Goal: Information Seeking & Learning: Understand process/instructions

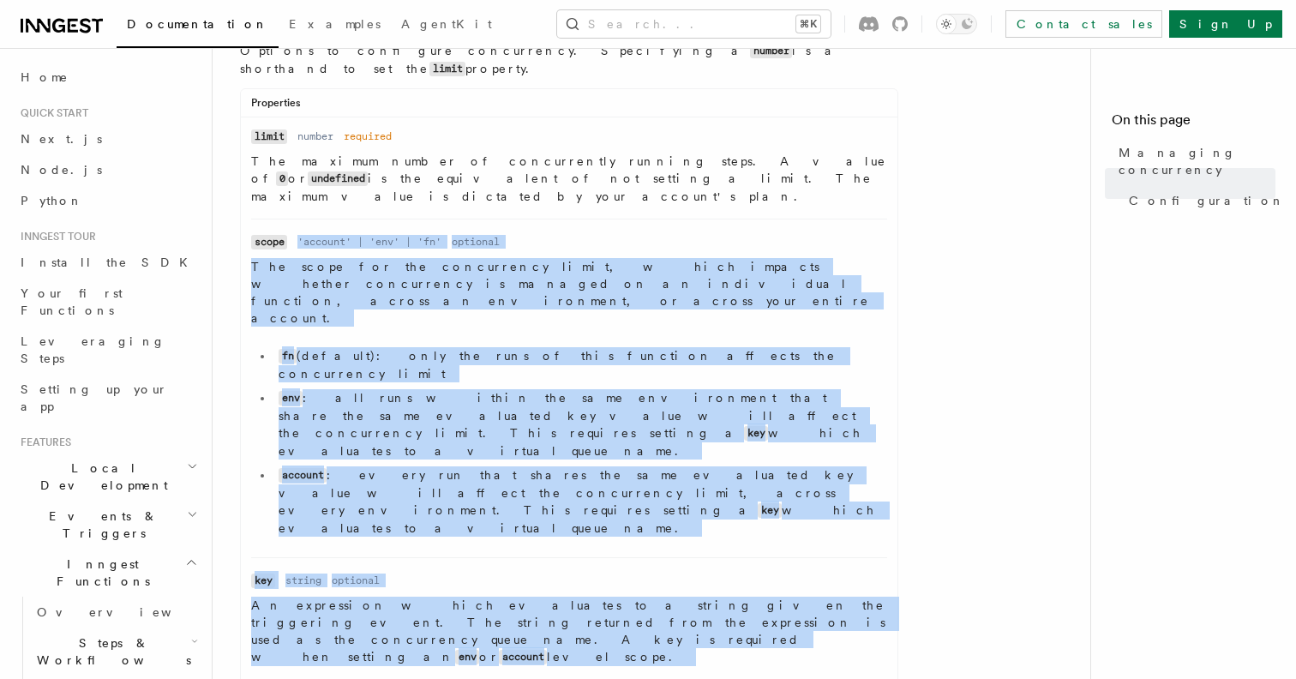
drag, startPoint x: 470, startPoint y: 513, endPoint x: 489, endPoint y: 563, distance: 54.0
click at [489, 563] on ul "Name limit Type number Required required Description The maximum number of conc…" at bounding box center [569, 525] width 657 height 794
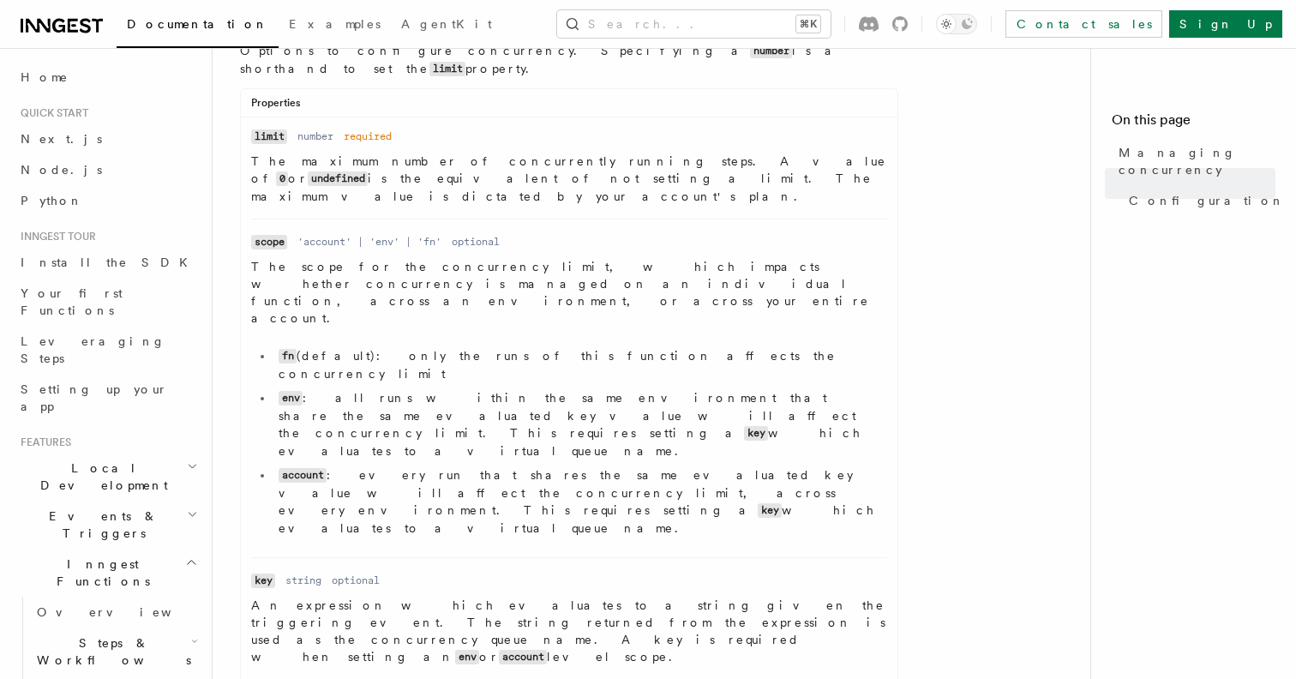
drag, startPoint x: 584, startPoint y: 632, endPoint x: 496, endPoint y: 322, distance: 322.5
click at [500, 330] on ul "Name limit Type number Required required Description The maximum number of conc…" at bounding box center [569, 525] width 657 height 794
click at [496, 389] on li "env : all runs within the same environment that share the same evaluated key va…" at bounding box center [581, 424] width 614 height 70
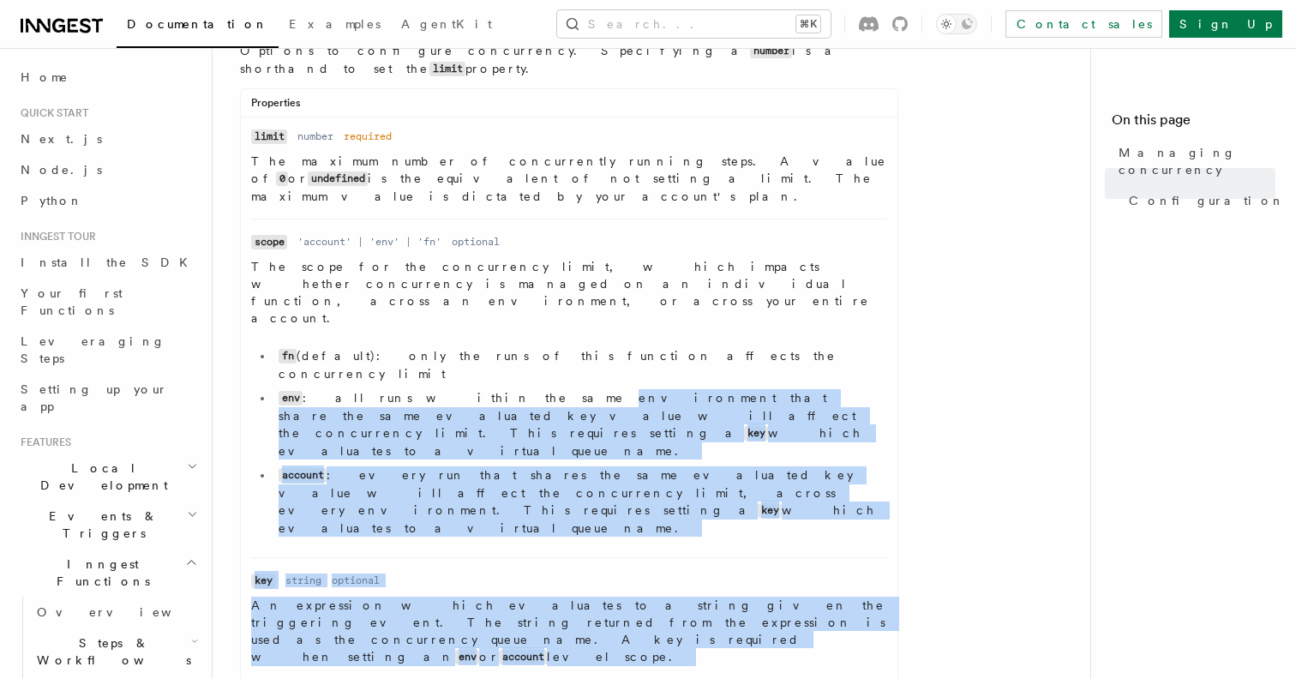
drag, startPoint x: 496, startPoint y: 322, endPoint x: 596, endPoint y: 538, distance: 238.6
click at [595, 537] on ul "Name limit Type number Required required Description The maximum number of conc…" at bounding box center [569, 525] width 657 height 794
drag, startPoint x: 596, startPoint y: 604, endPoint x: 544, endPoint y: 290, distance: 318.1
click at [544, 290] on ul "Name limit Type number Required required Description The maximum number of conc…" at bounding box center [569, 525] width 657 height 794
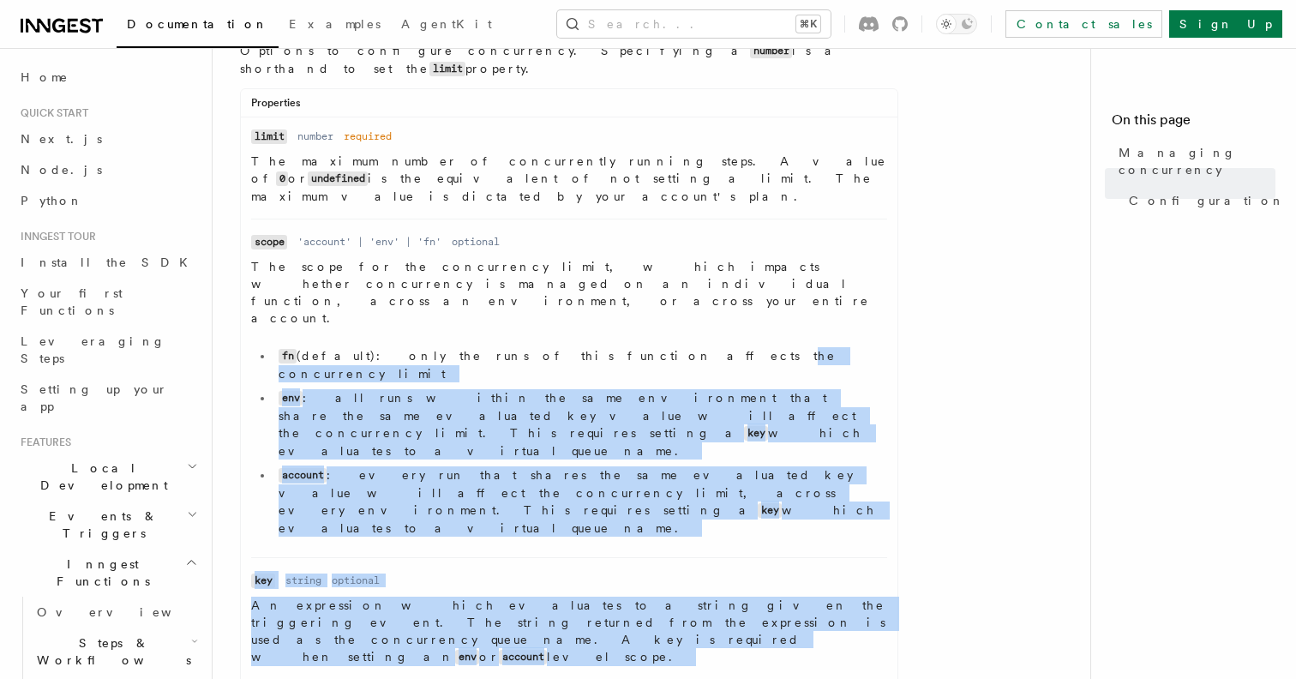
click at [544, 347] on li "fn (default): only the runs of this function affects the concurrency limit" at bounding box center [581, 364] width 614 height 35
drag, startPoint x: 544, startPoint y: 290, endPoint x: 675, endPoint y: 650, distance: 383.3
click at [674, 647] on div "Properties Name limit Type number Required required Description The maximum num…" at bounding box center [569, 510] width 658 height 845
click at [675, 650] on div "Properties Name limit Type number Required required Description The maximum num…" at bounding box center [569, 510] width 658 height 845
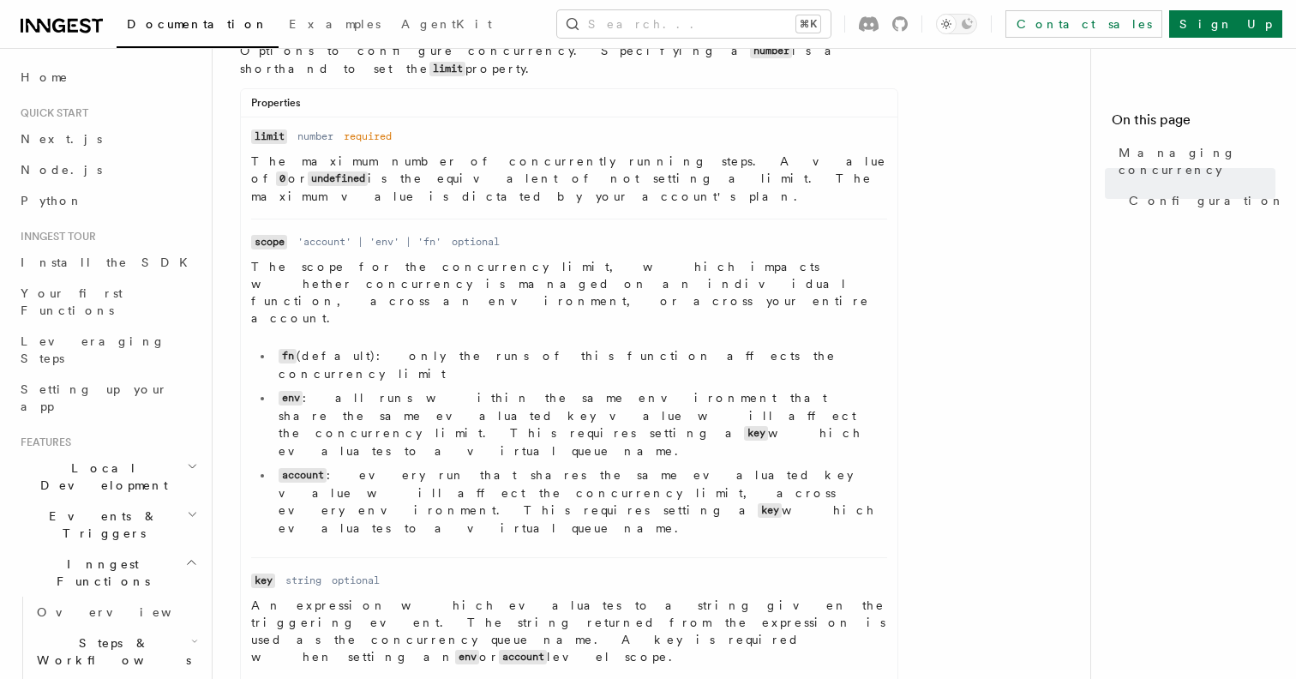
drag, startPoint x: 659, startPoint y: 622, endPoint x: 618, endPoint y: 365, distance: 260.5
click at [620, 373] on ul "Name limit Type number Required required Description The maximum number of conc…" at bounding box center [569, 525] width 657 height 794
click at [618, 466] on li "account : every run that shares the same evaluated key value will affect the co…" at bounding box center [581, 501] width 614 height 70
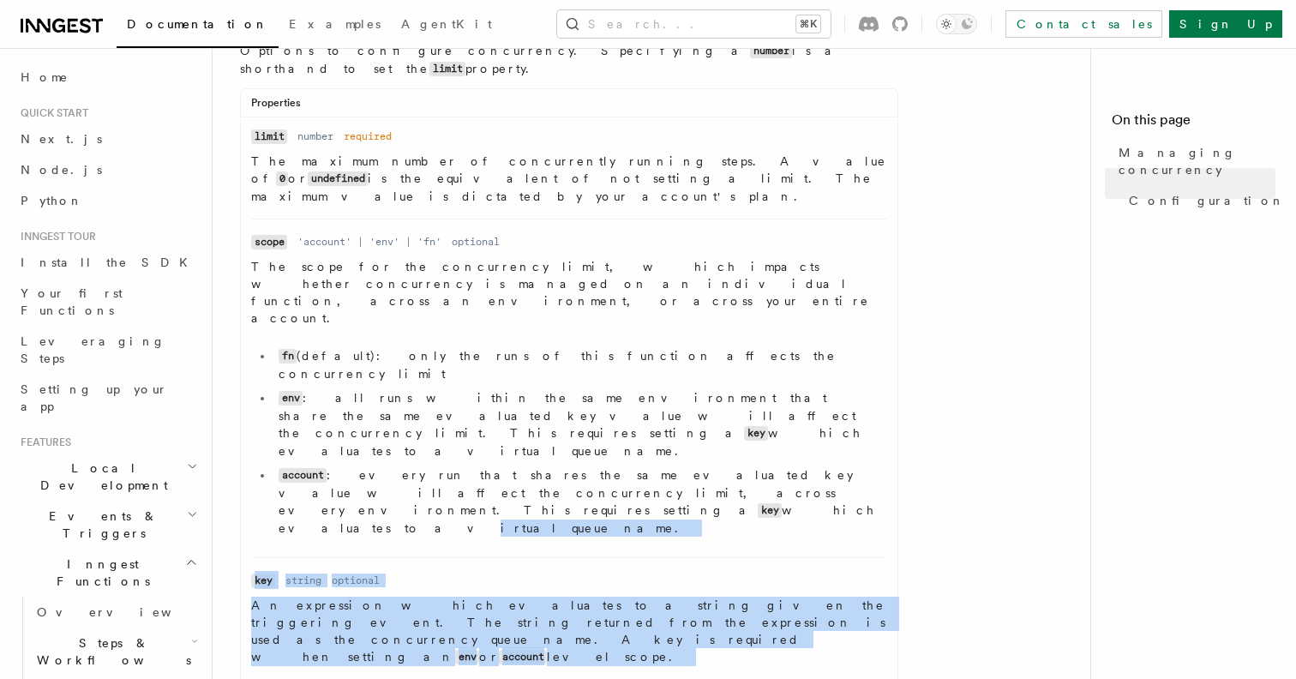
drag, startPoint x: 618, startPoint y: 365, endPoint x: 737, endPoint y: 637, distance: 296.8
click at [737, 637] on ul "Name limit Type number Required required Description The maximum number of conc…" at bounding box center [569, 525] width 657 height 794
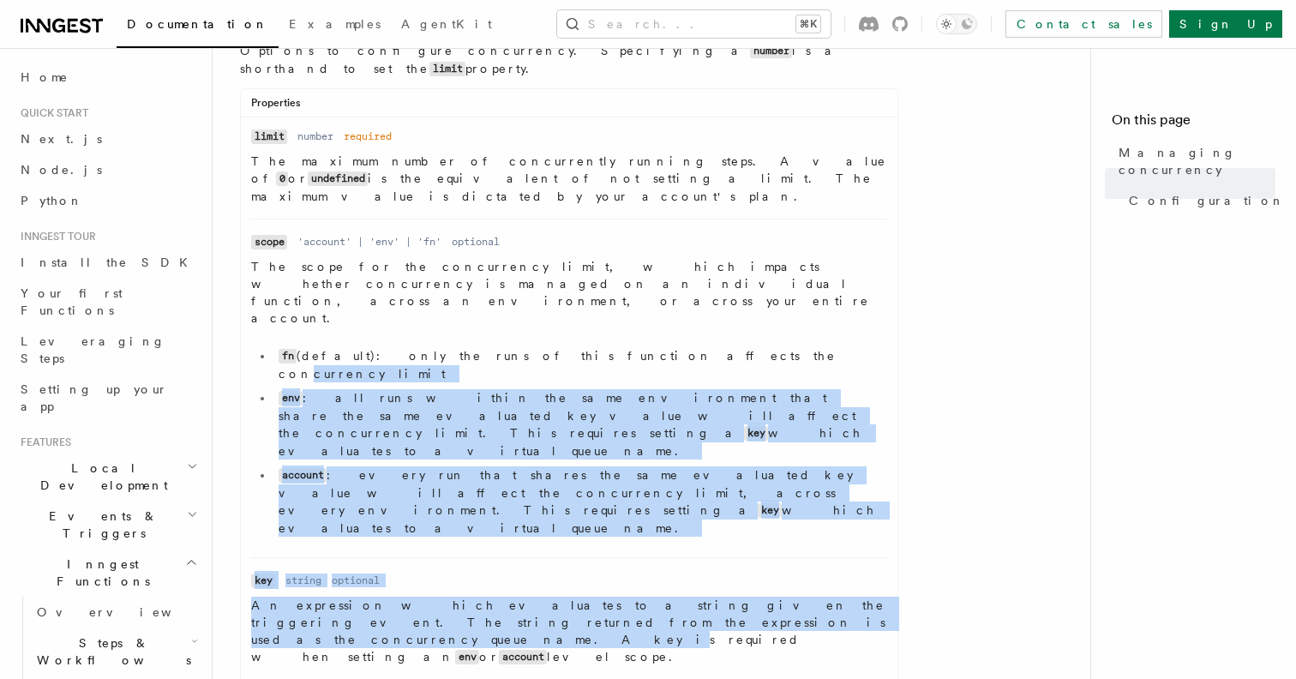
drag, startPoint x: 575, startPoint y: 292, endPoint x: 444, endPoint y: 481, distance: 230.5
click at [448, 472] on ul "Name limit Type number Required required Description The maximum number of conc…" at bounding box center [569, 525] width 657 height 794
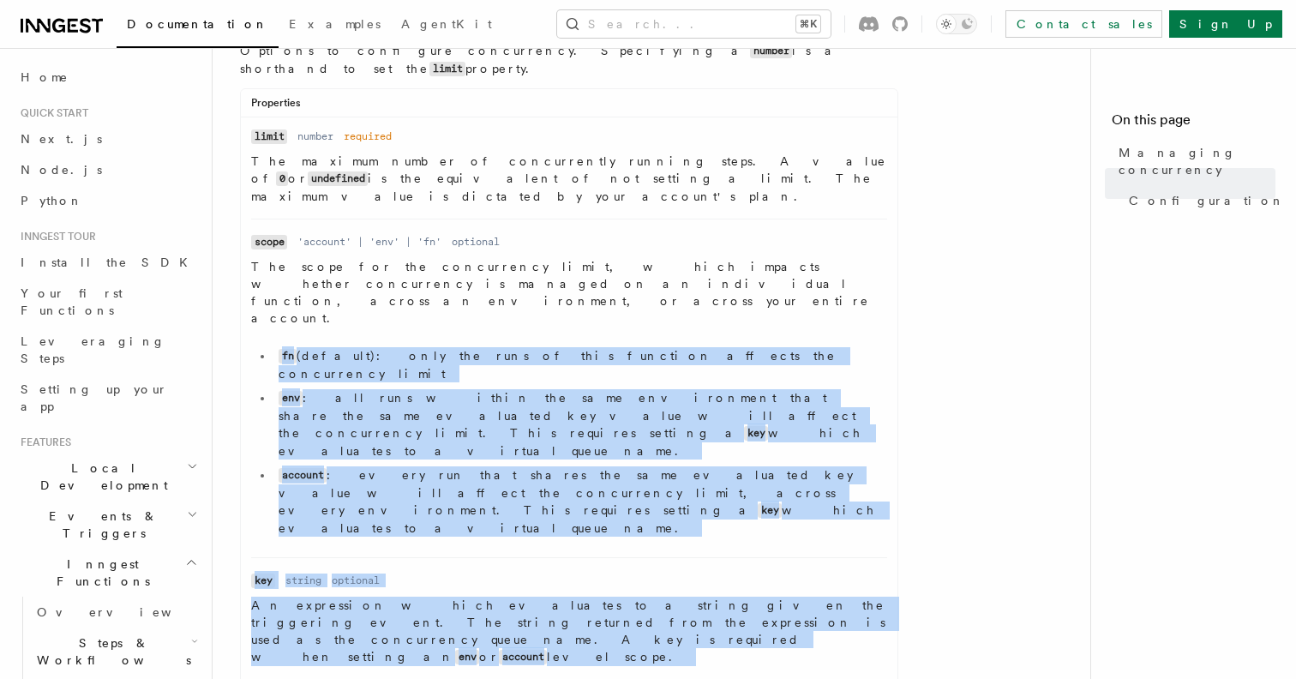
drag, startPoint x: 302, startPoint y: 521, endPoint x: 575, endPoint y: 242, distance: 391.1
click at [575, 242] on ul "Name limit Type number Required required Description The maximum number of conc…" at bounding box center [569, 525] width 657 height 794
click at [575, 258] on p "The scope for the concurrency limit, which impacts whether concurrency is manag…" at bounding box center [569, 292] width 636 height 69
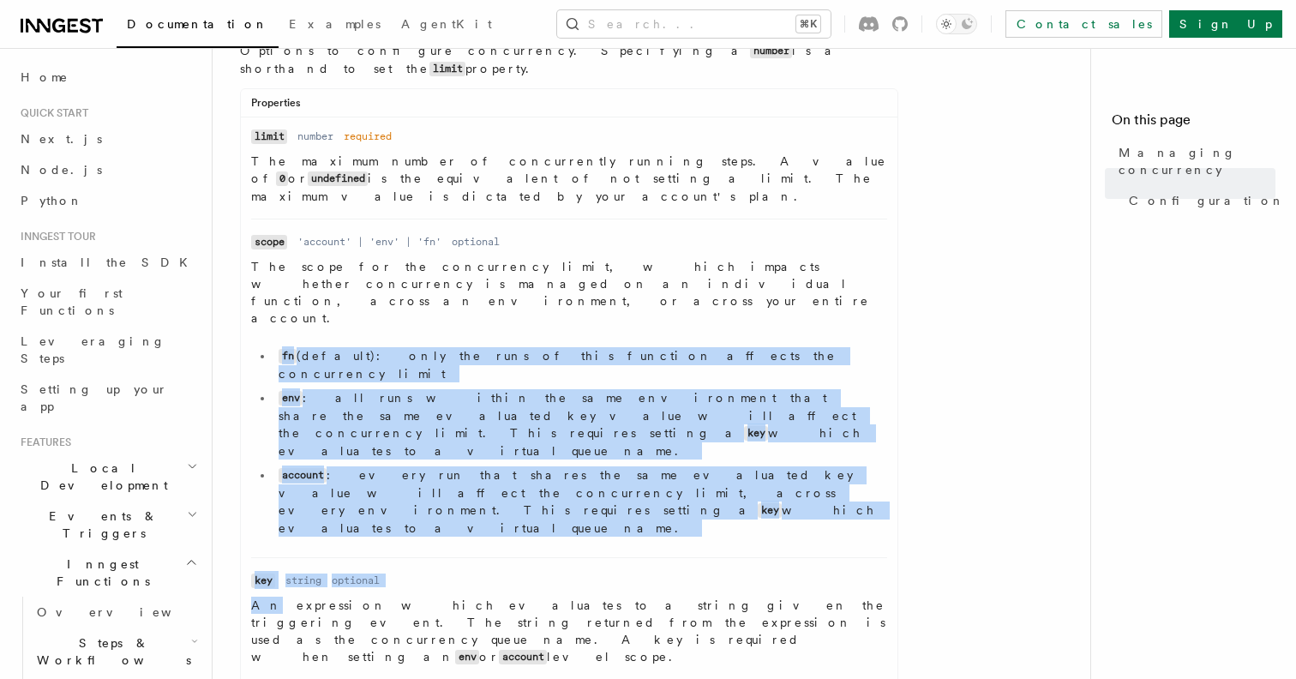
drag, startPoint x: 575, startPoint y: 242, endPoint x: 366, endPoint y: 513, distance: 342.3
click at [376, 498] on ul "Name limit Type number Required required Description The maximum number of conc…" at bounding box center [569, 525] width 657 height 794
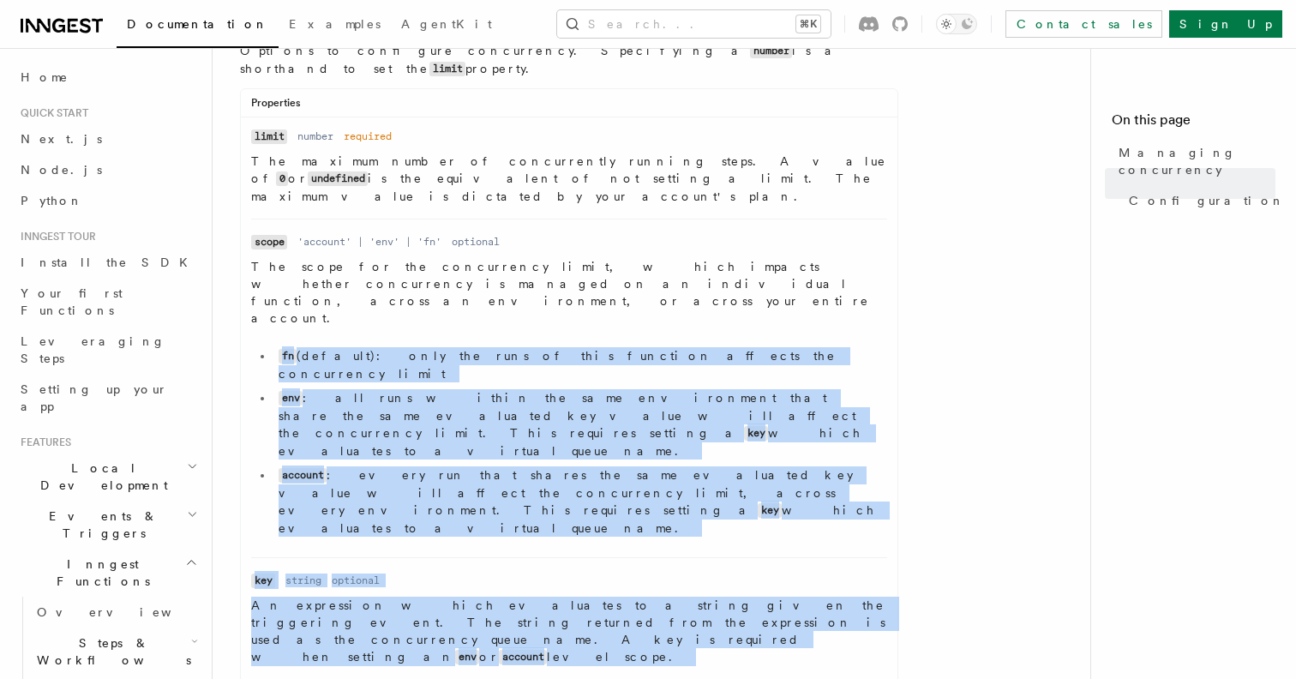
drag, startPoint x: 365, startPoint y: 512, endPoint x: 659, endPoint y: 271, distance: 380.2
click at [660, 271] on ul "Name limit Type number Required required Description The maximum number of conc…" at bounding box center [569, 525] width 657 height 794
click at [659, 271] on dd "The scope for the concurrency limit, which impacts whether concurrency is manag…" at bounding box center [569, 401] width 636 height 286
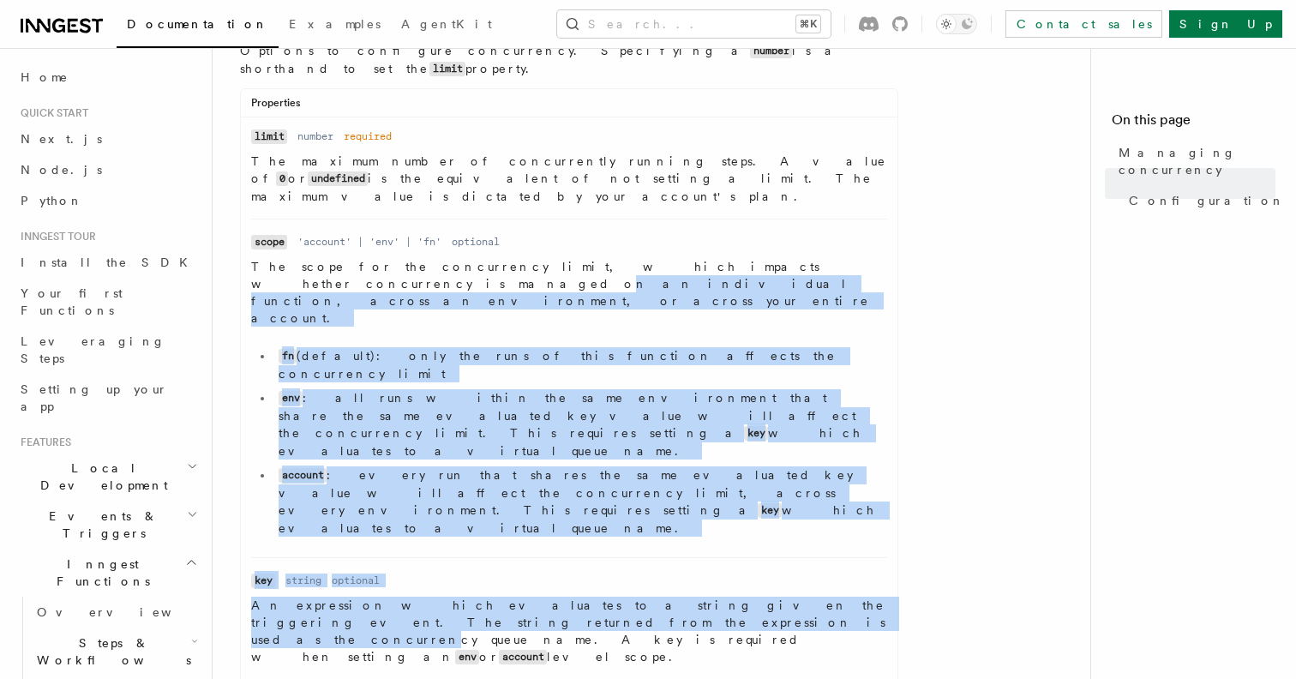
drag, startPoint x: 713, startPoint y: 236, endPoint x: 292, endPoint y: 508, distance: 501.1
click at [306, 490] on ul "Name limit Type number Required required Description The maximum number of conc…" at bounding box center [569, 525] width 657 height 794
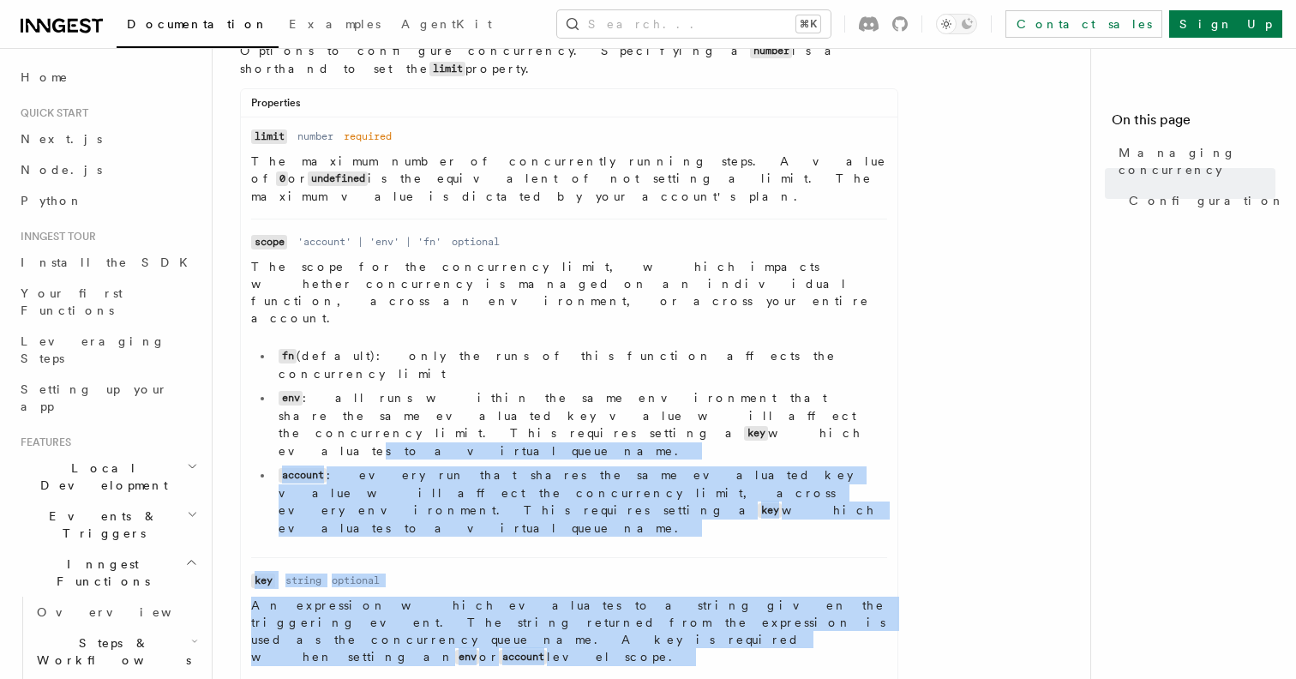
drag, startPoint x: 285, startPoint y: 525, endPoint x: 556, endPoint y: 307, distance: 348.3
click at [550, 314] on ul "Name limit Type number Required required Description The maximum number of conc…" at bounding box center [569, 525] width 657 height 794
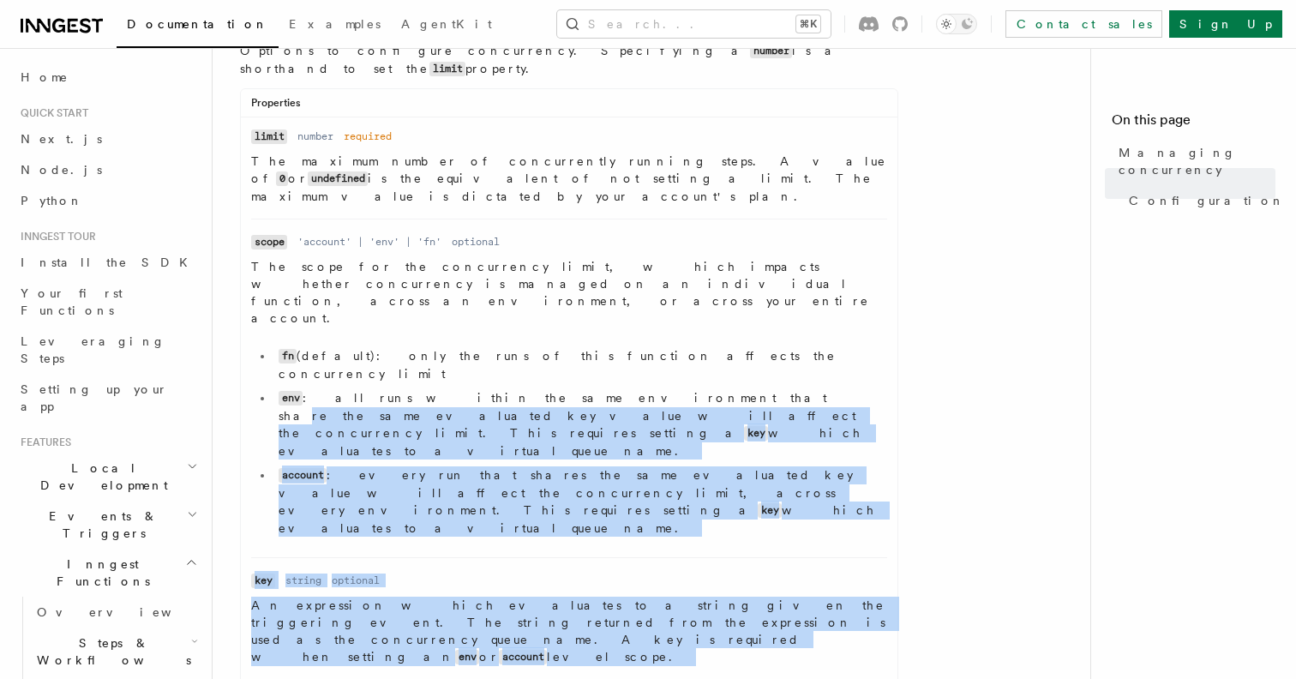
click at [556, 389] on li "env : all runs within the same environment that share the same evaluated key va…" at bounding box center [581, 424] width 614 height 70
drag, startPoint x: 556, startPoint y: 307, endPoint x: 277, endPoint y: 544, distance: 366.2
click at [280, 543] on ul "Name limit Type number Required required Description The maximum number of conc…" at bounding box center [569, 525] width 657 height 794
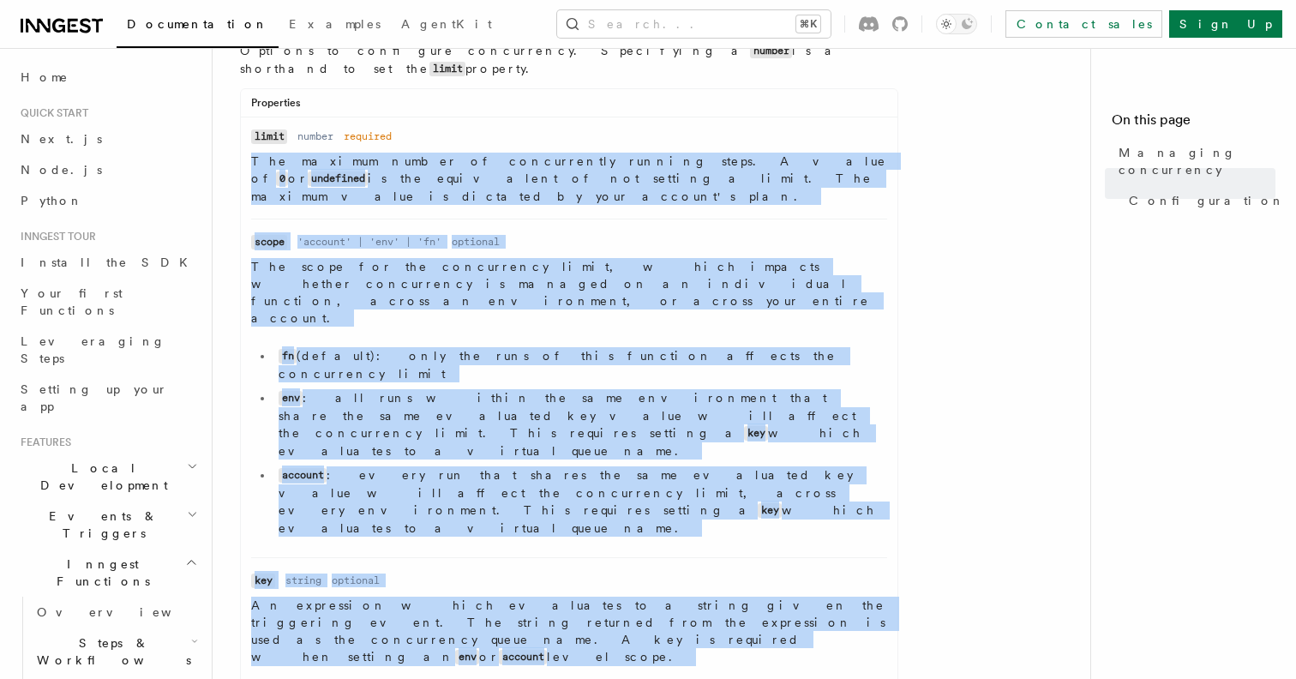
drag, startPoint x: 294, startPoint y: 572, endPoint x: 718, endPoint y: 115, distance: 623.1
click at [726, 128] on ul "Name limit Type number Required required Description The maximum number of conc…" at bounding box center [569, 525] width 657 height 794
click at [676, 219] on li "Name scope Type 'account' | 'env' | 'fn' Required optional Description The scop…" at bounding box center [569, 388] width 636 height 339
drag, startPoint x: 699, startPoint y: 157, endPoint x: 364, endPoint y: 502, distance: 480.8
click at [382, 486] on ul "Name limit Type number Required required Description The maximum number of conc…" at bounding box center [569, 525] width 657 height 794
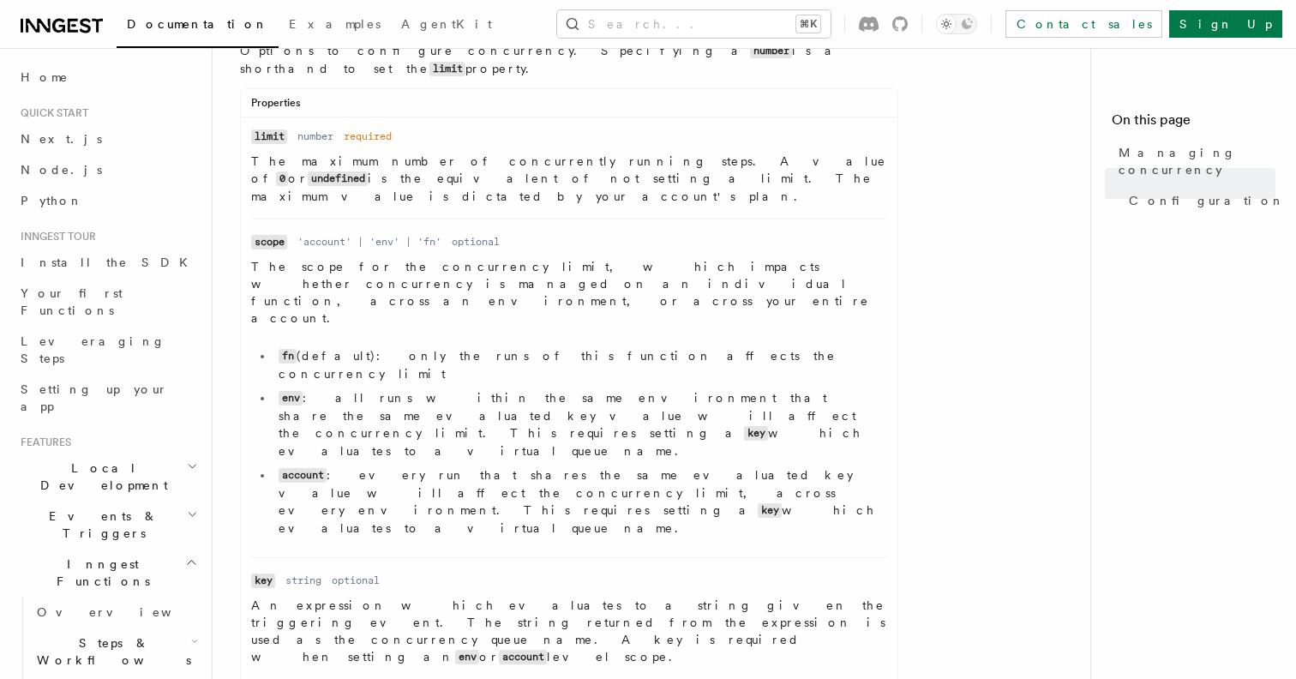
drag, startPoint x: 295, startPoint y: 537, endPoint x: 618, endPoint y: 167, distance: 491.0
click at [618, 167] on ul "Name limit Type number Required required Description The maximum number of conc…" at bounding box center [569, 525] width 657 height 794
click at [618, 167] on p "The maximum number of concurrently running steps. A value of 0 or undefined is …" at bounding box center [569, 179] width 636 height 52
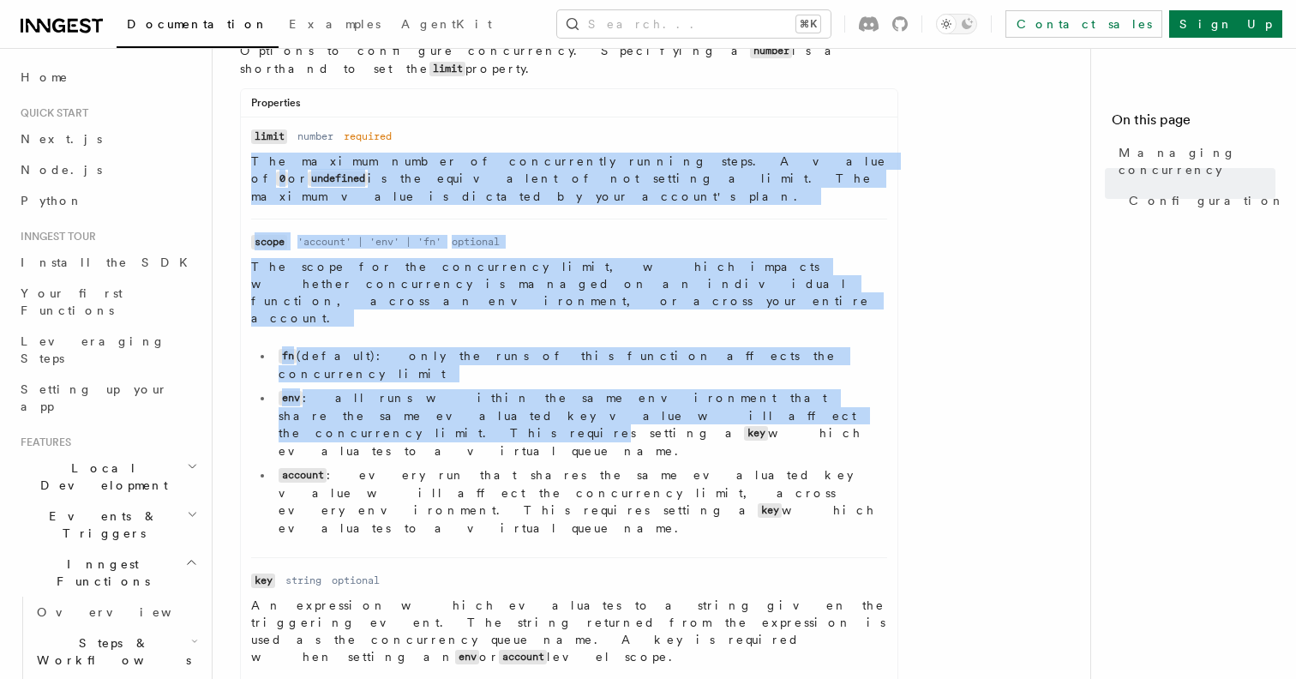
drag, startPoint x: 611, startPoint y: 126, endPoint x: 341, endPoint y: 363, distance: 359.1
click at [348, 355] on ul "Name limit Type number Required required Description The maximum number of conc…" at bounding box center [569, 525] width 657 height 794
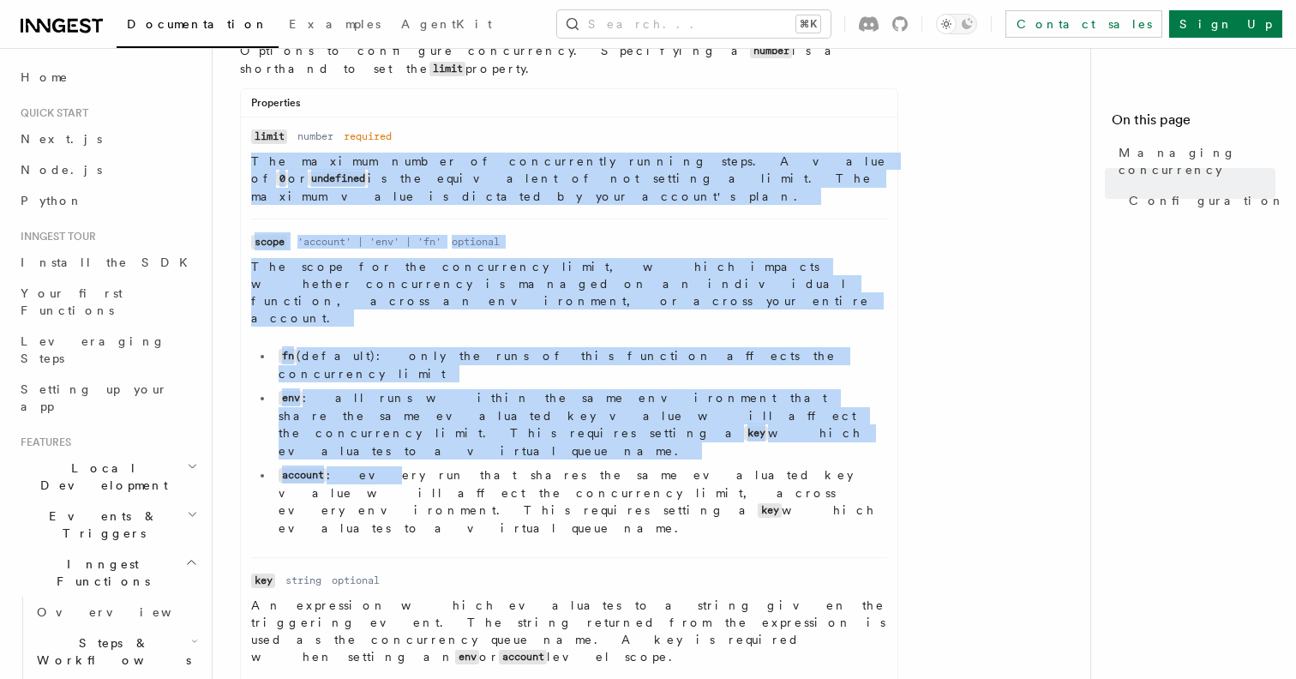
click at [341, 466] on li "account : every run that shares the same evaluated key value will affect the co…" at bounding box center [581, 501] width 614 height 70
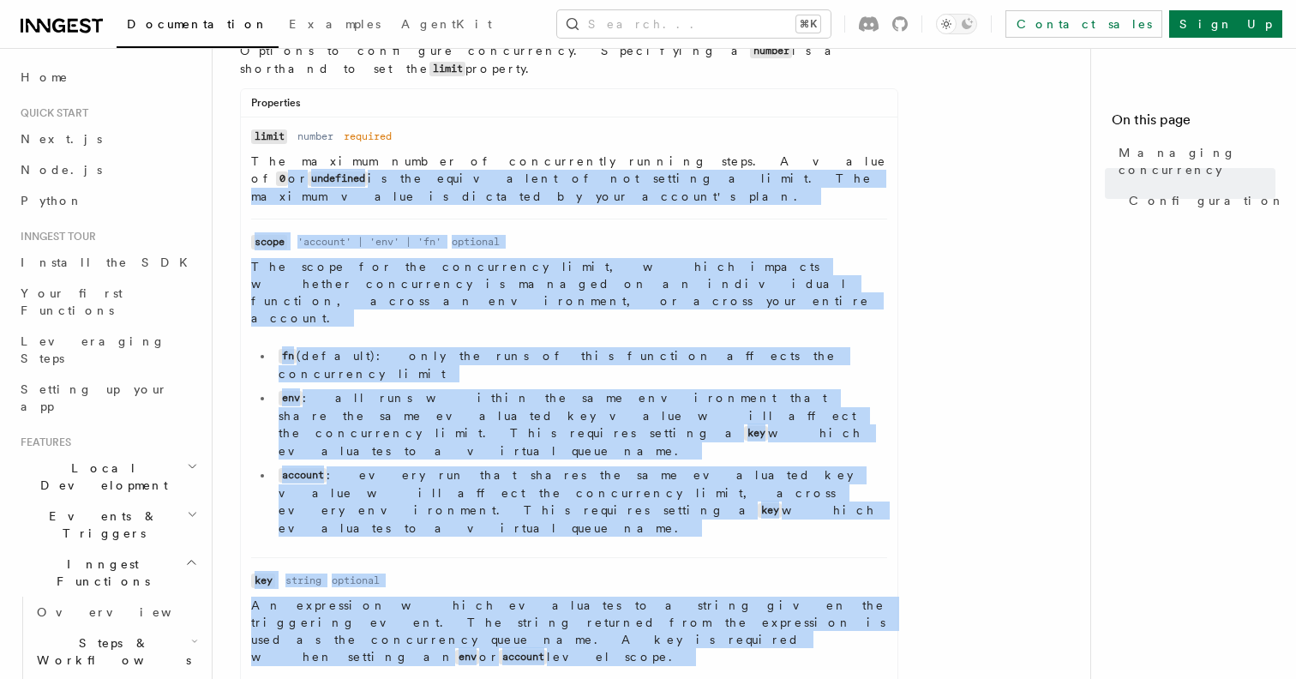
drag, startPoint x: 279, startPoint y: 520, endPoint x: 603, endPoint y: 148, distance: 493.5
click at [603, 148] on ul "Name limit Type number Required required Description The maximum number of conc…" at bounding box center [569, 525] width 657 height 794
click at [603, 153] on p "The maximum number of concurrently running steps. A value of 0 or undefined is …" at bounding box center [569, 179] width 636 height 52
drag, startPoint x: 603, startPoint y: 148, endPoint x: 268, endPoint y: 523, distance: 502.2
click at [268, 523] on ul "Name limit Type number Required required Description The maximum number of conc…" at bounding box center [569, 525] width 657 height 794
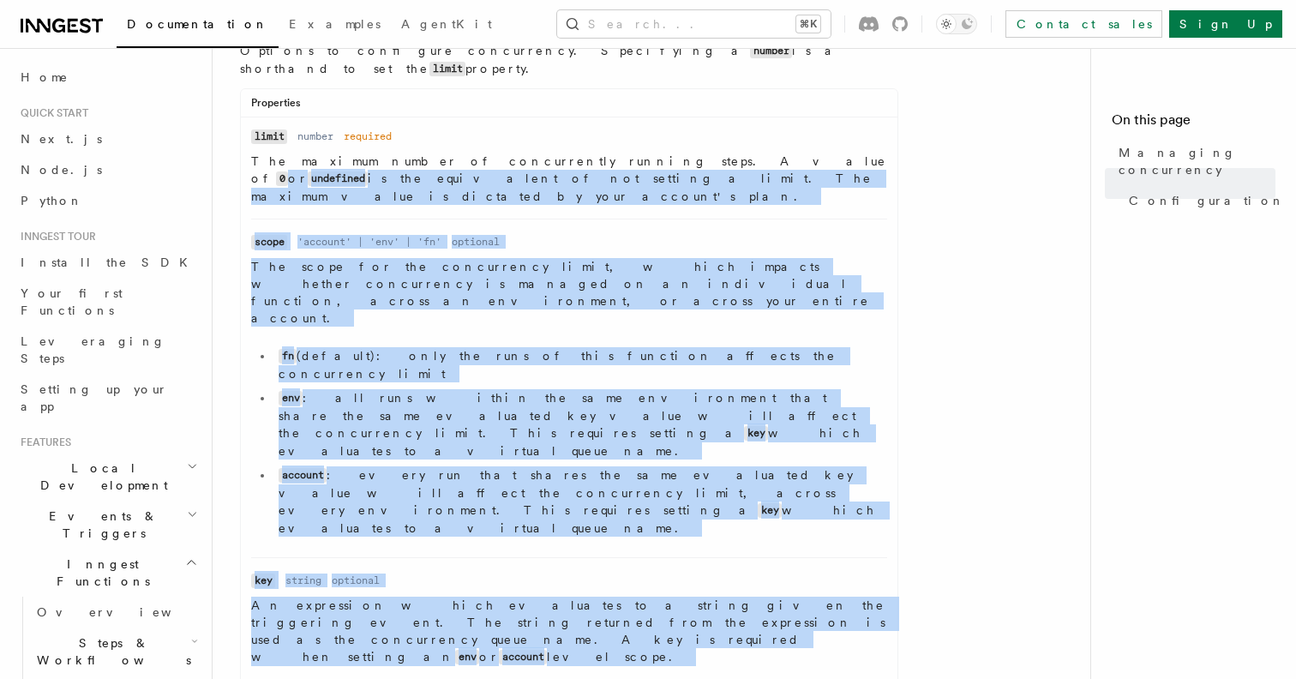
drag, startPoint x: 268, startPoint y: 523, endPoint x: 809, endPoint y: 149, distance: 656.9
click at [809, 150] on ul "Name limit Type number Required required Description The maximum number of conc…" at bounding box center [569, 525] width 657 height 794
click at [809, 153] on p "The maximum number of concurrently running steps. A value of 0 or undefined is …" at bounding box center [569, 179] width 636 height 52
drag, startPoint x: 809, startPoint y: 149, endPoint x: 262, endPoint y: 548, distance: 676.9
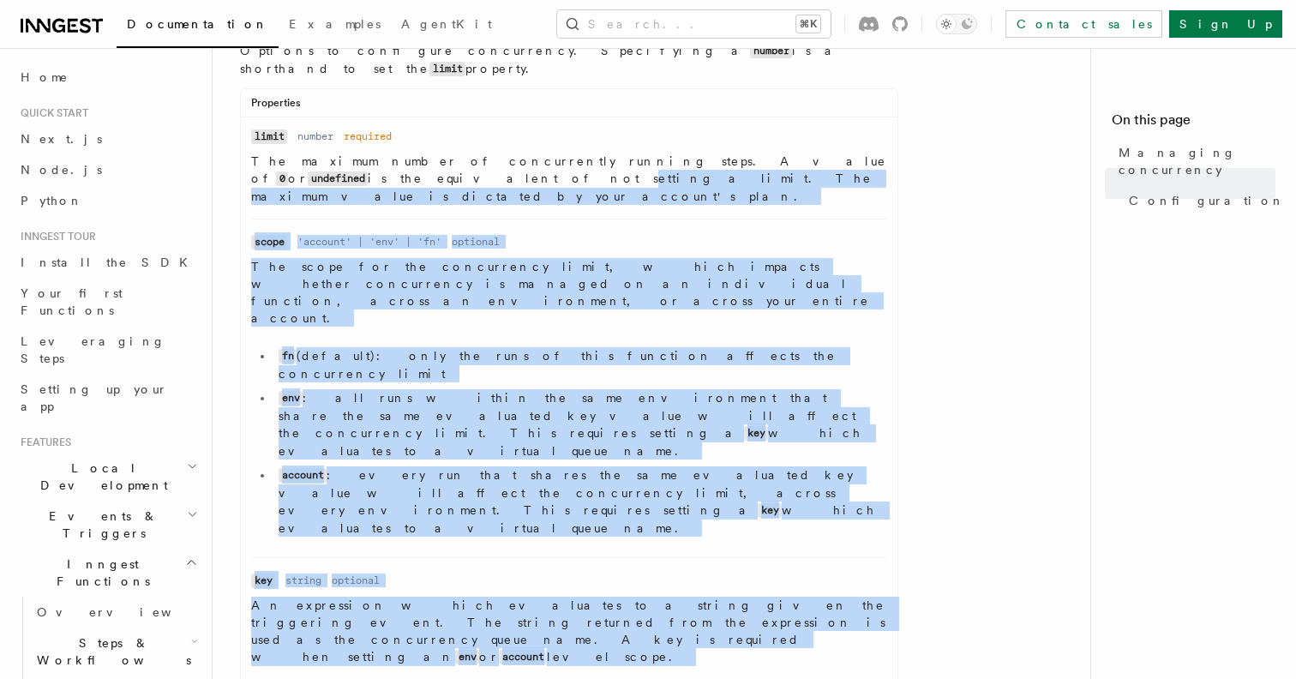
click at [262, 548] on ul "Name limit Type number Required required Description The maximum number of conc…" at bounding box center [569, 525] width 657 height 794
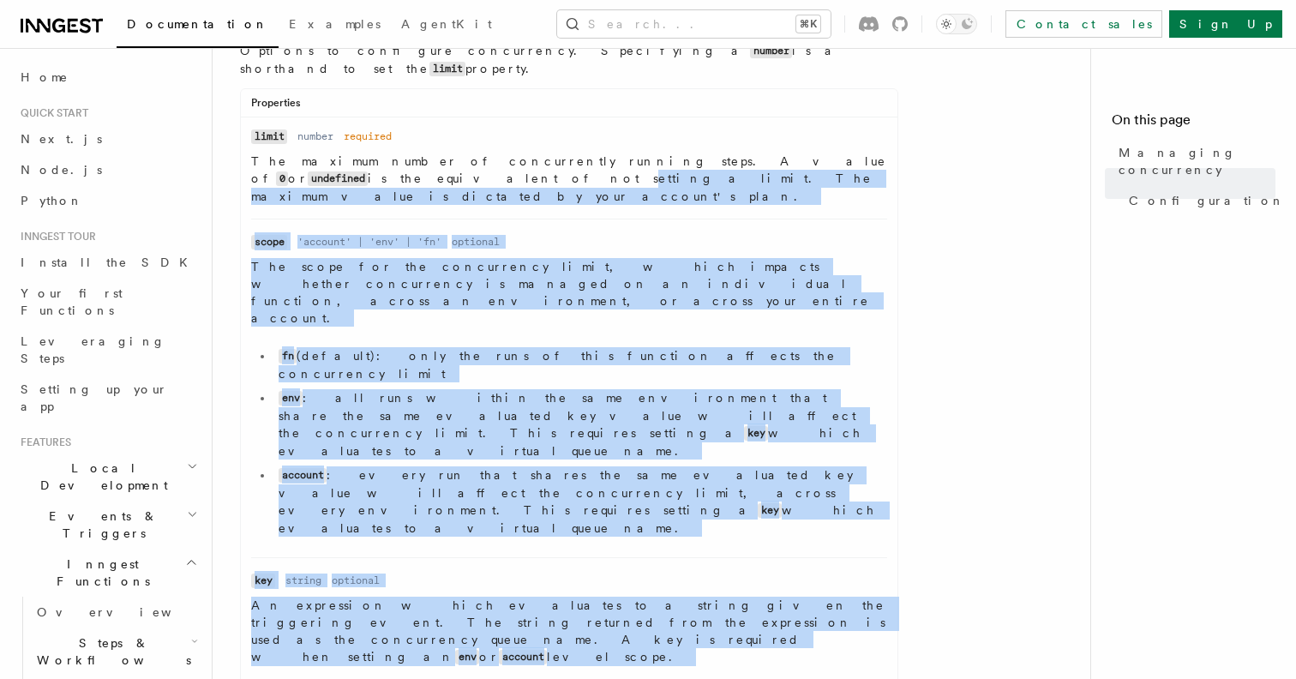
drag, startPoint x: 318, startPoint y: 608, endPoint x: 820, endPoint y: 144, distance: 683.2
click at [820, 144] on ul "Name limit Type number Required required Description The maximum number of conc…" at bounding box center [569, 525] width 657 height 794
click at [820, 153] on p "The maximum number of concurrently running steps. A value of 0 or undefined is …" at bounding box center [569, 179] width 636 height 52
drag, startPoint x: 820, startPoint y: 144, endPoint x: 334, endPoint y: 612, distance: 674.9
click at [334, 612] on ul "Name limit Type number Required required Description The maximum number of conc…" at bounding box center [569, 525] width 657 height 794
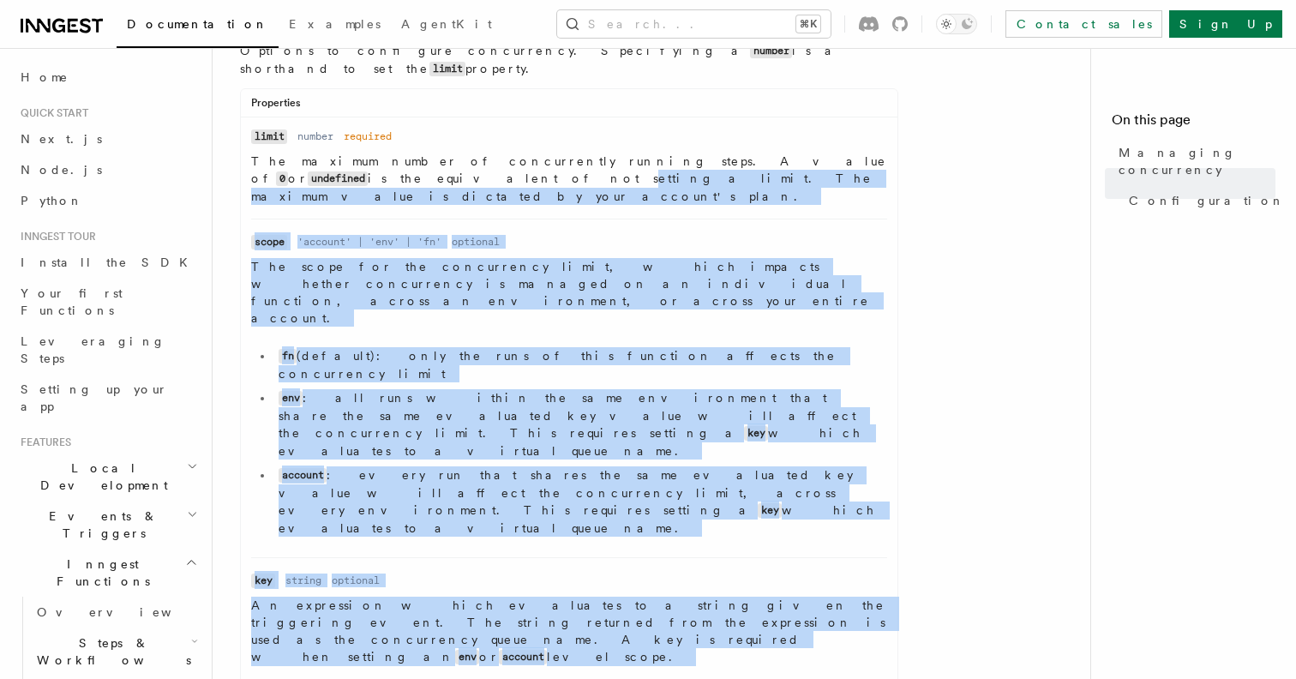
drag, startPoint x: 334, startPoint y: 612, endPoint x: 840, endPoint y: 139, distance: 693.4
click at [840, 139] on ul "Name limit Type number Required required Description The maximum number of conc…" at bounding box center [569, 525] width 657 height 794
click at [840, 153] on p "The maximum number of concurrently running steps. A value of 0 or undefined is …" at bounding box center [569, 179] width 636 height 52
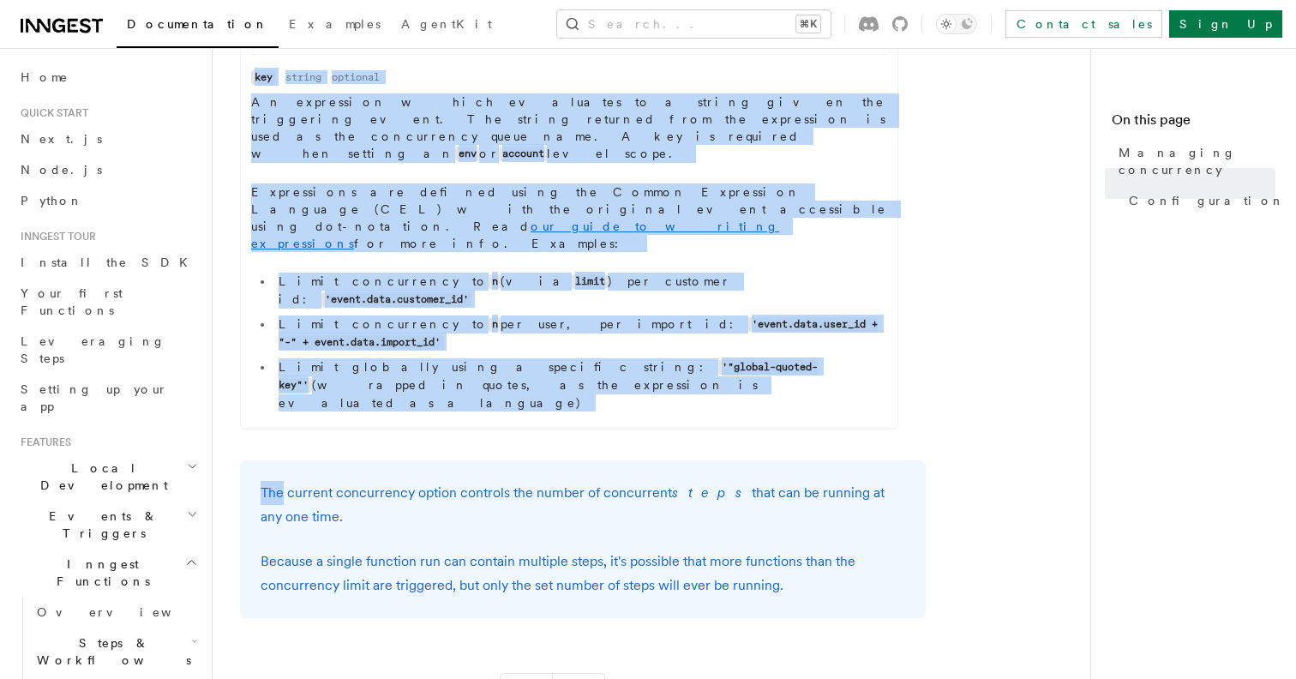
drag, startPoint x: 840, startPoint y: 139, endPoint x: 333, endPoint y: 197, distance: 510.9
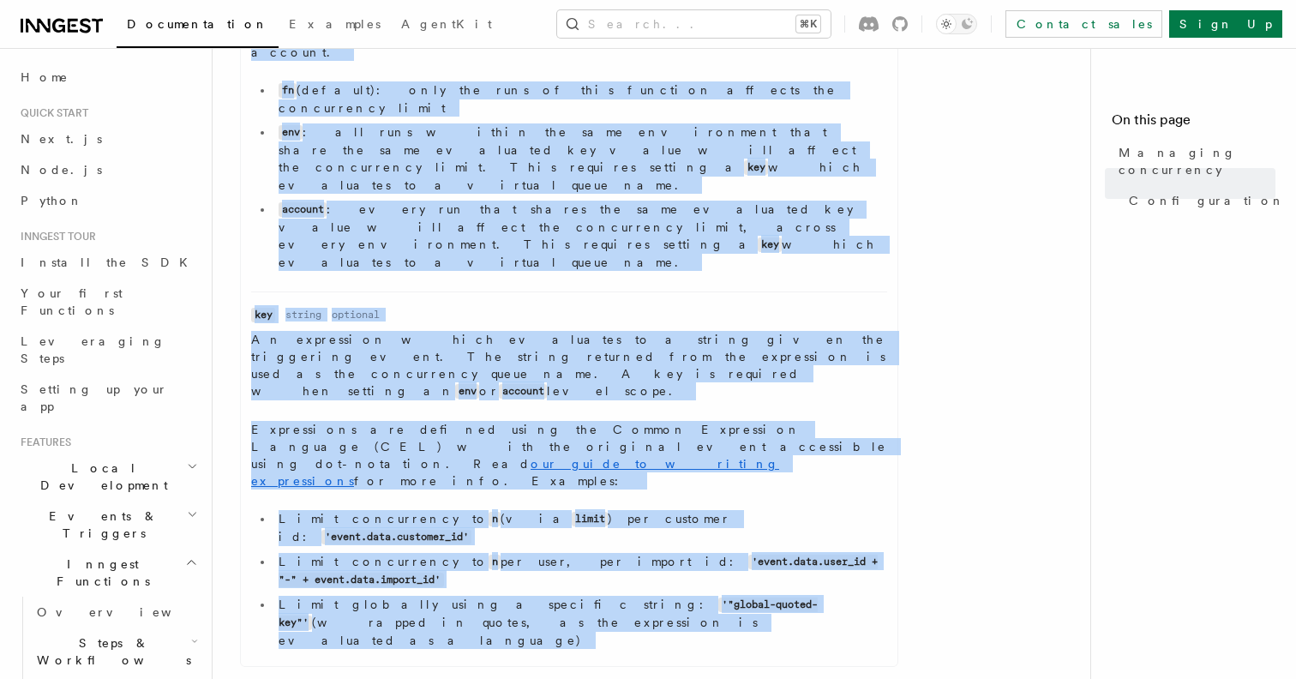
scroll to position [1023, 0]
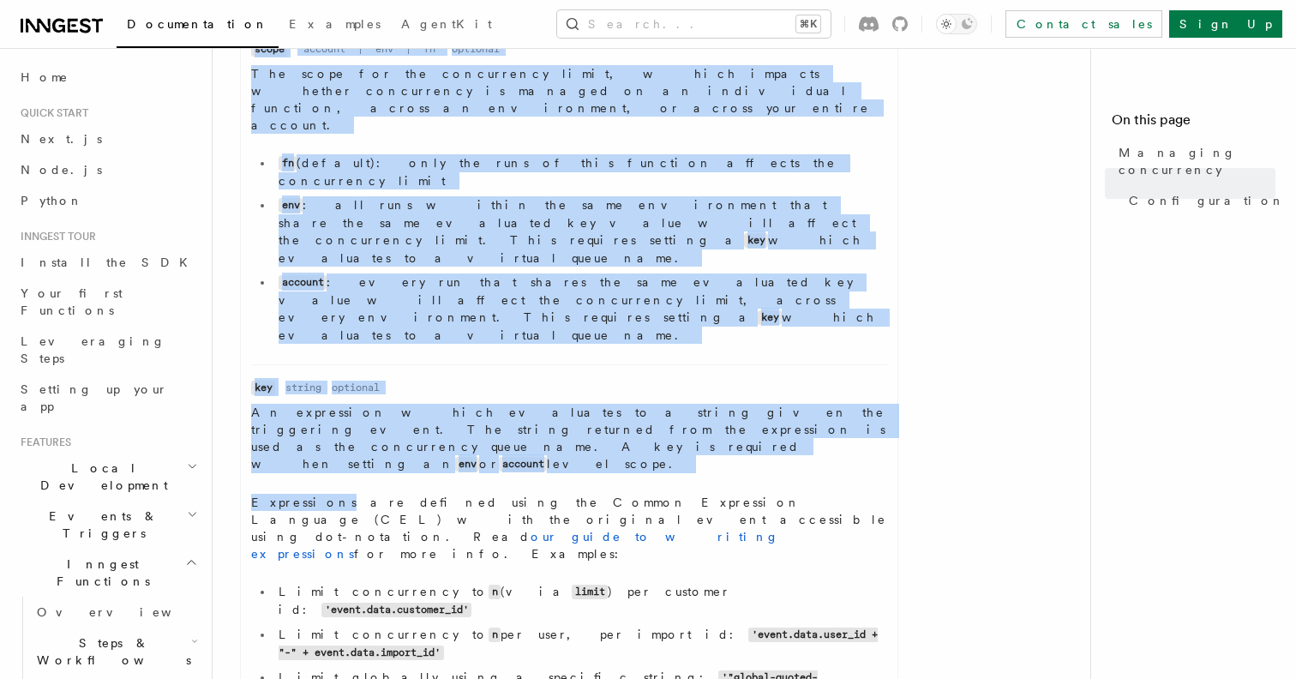
click at [313, 404] on dd "An expression which evaluates to a string given the triggering event. The strin…" at bounding box center [569, 566] width 636 height 325
click at [304, 494] on p "Expressions are defined using the Common Expression Language (CEL) with the ori…" at bounding box center [569, 528] width 636 height 69
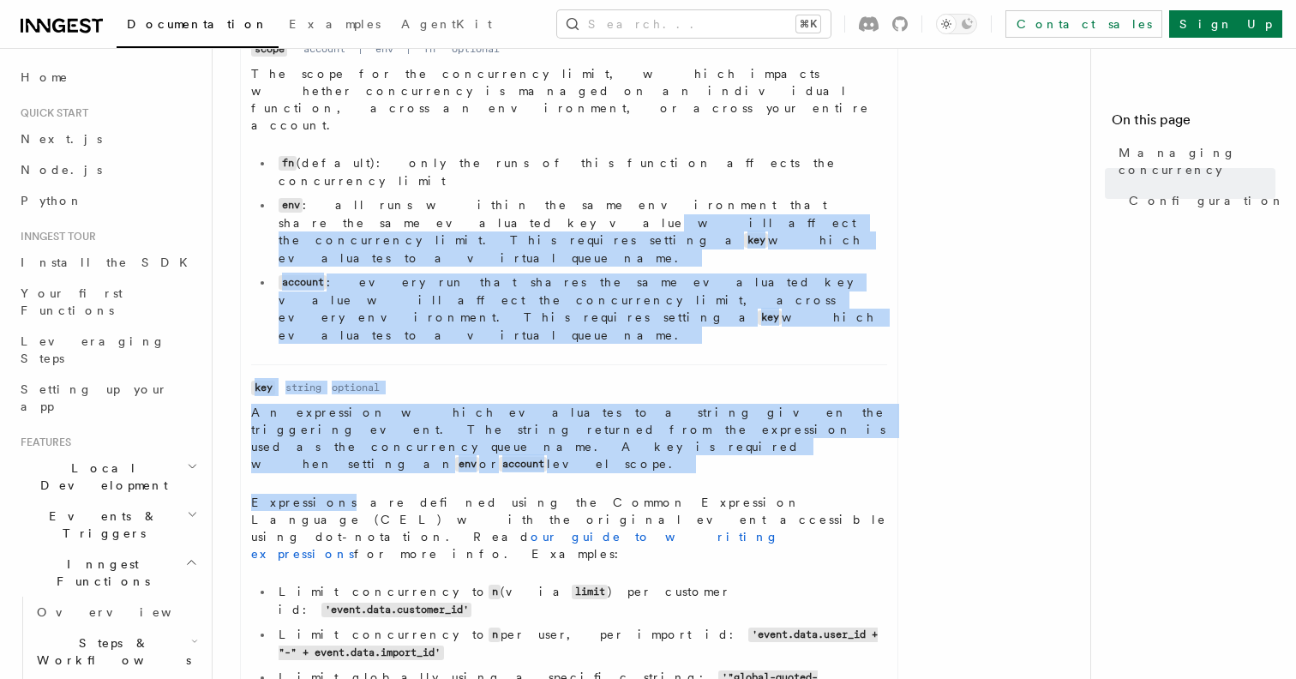
drag, startPoint x: 304, startPoint y: 310, endPoint x: 715, endPoint y: 129, distance: 449.6
click at [715, 129] on ul "Name limit Type number Required required Description The maximum number of conc…" at bounding box center [569, 332] width 657 height 794
click at [715, 196] on li "env : all runs within the same environment that share the same evaluated key va…" at bounding box center [581, 231] width 614 height 70
